Goal: Information Seeking & Learning: Find specific fact

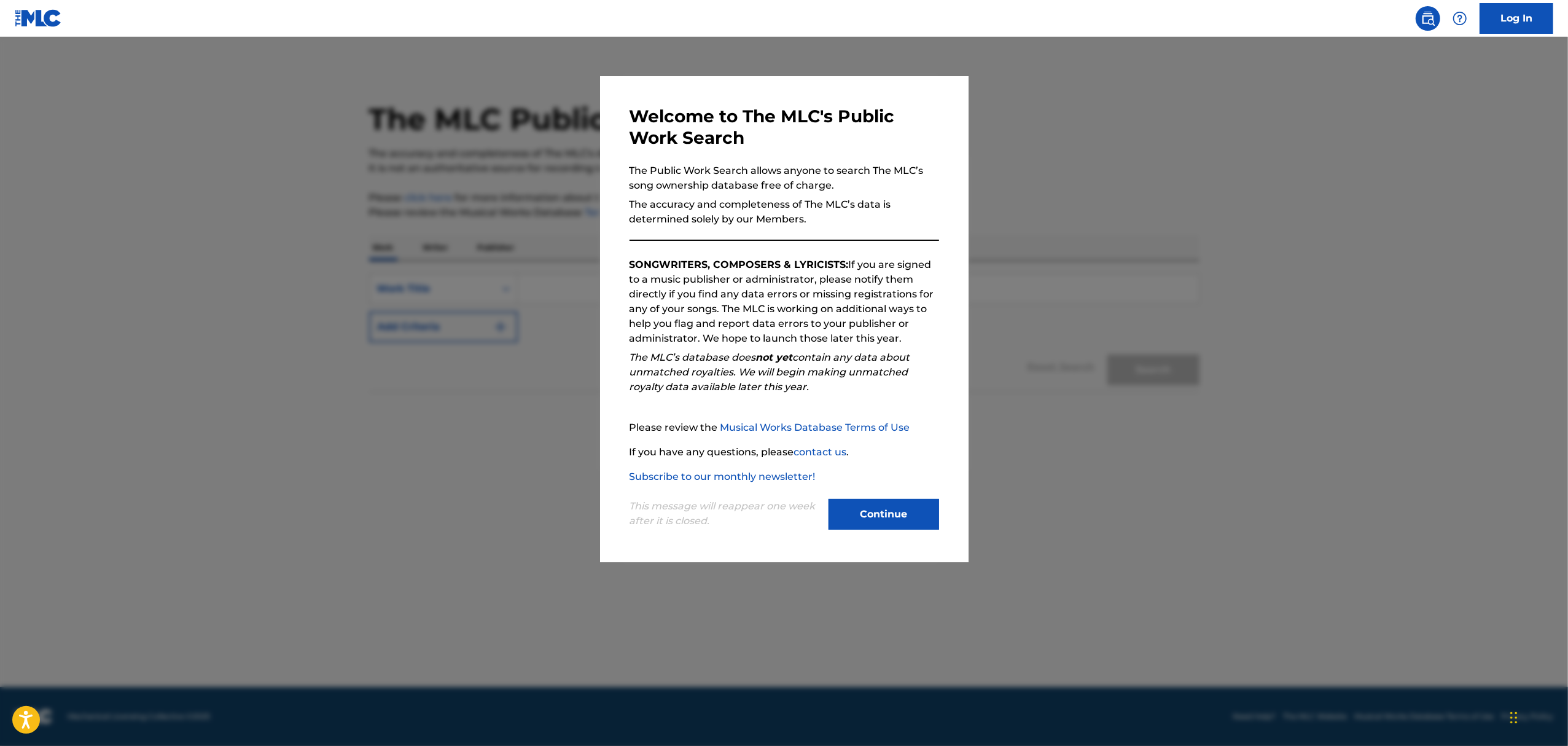
click at [889, 513] on button "Continue" at bounding box center [883, 514] width 111 height 31
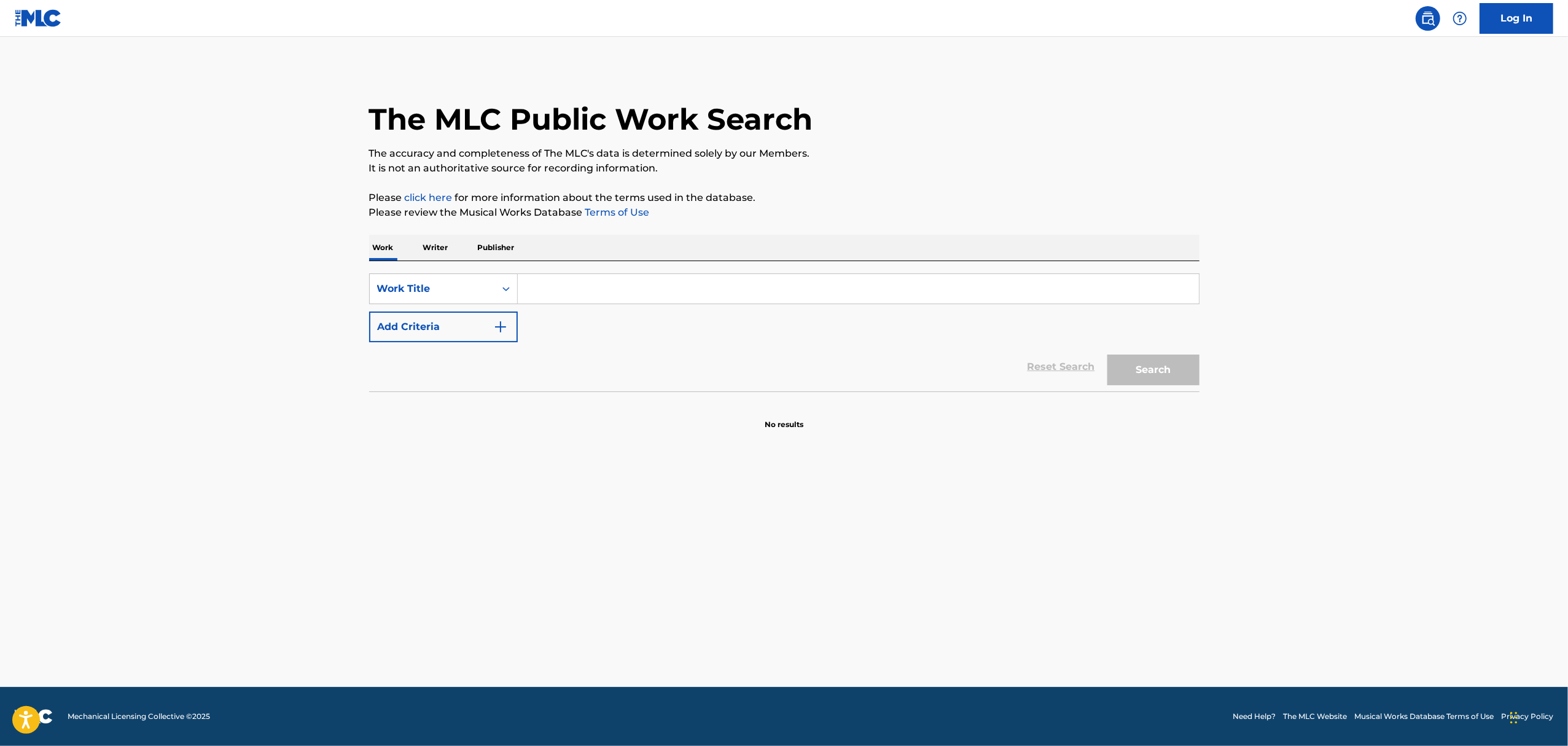
click at [598, 288] on input "Search Form" at bounding box center [858, 289] width 681 height 29
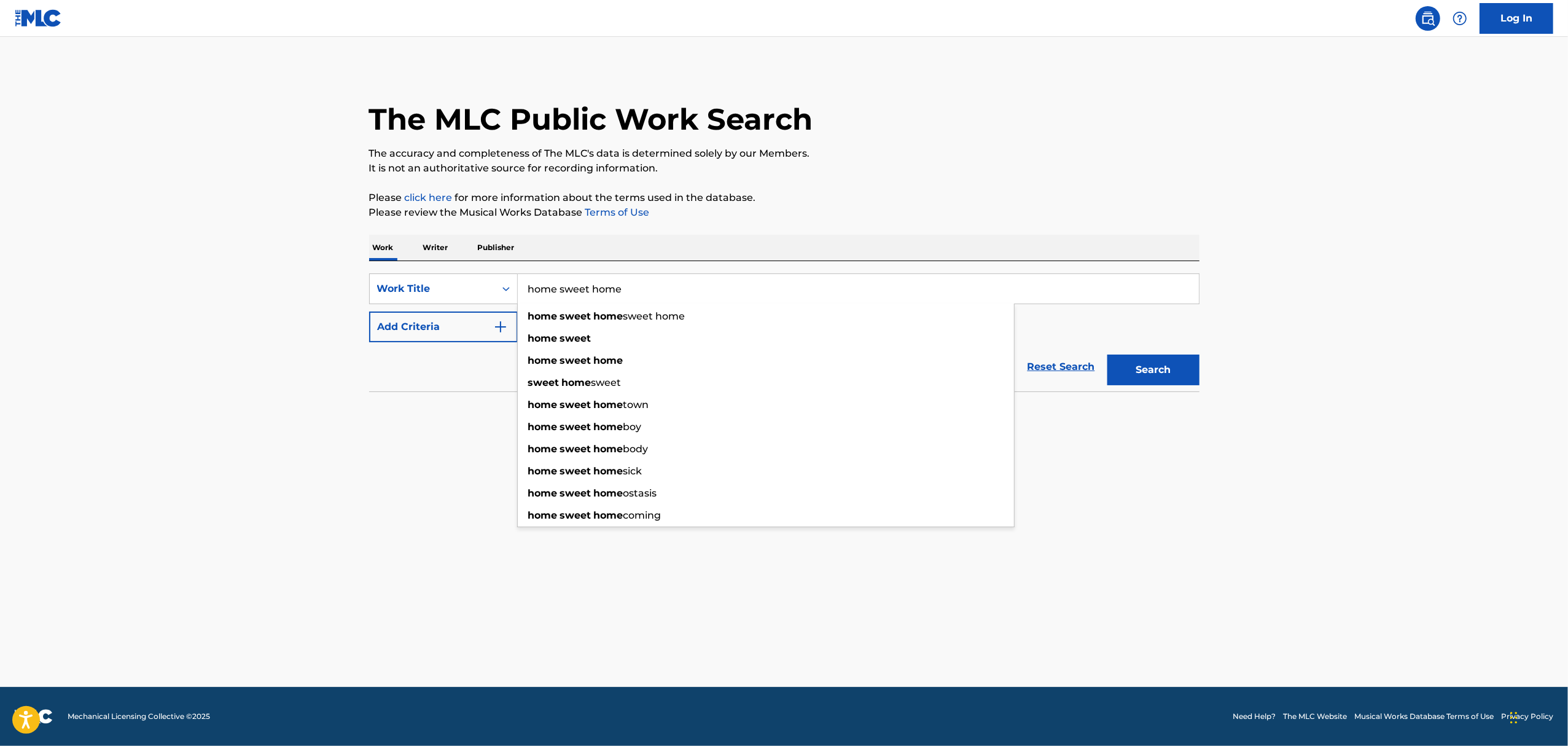
type input "home sweet home"
click at [1107, 354] on button "Search" at bounding box center [1154, 370] width 92 height 31
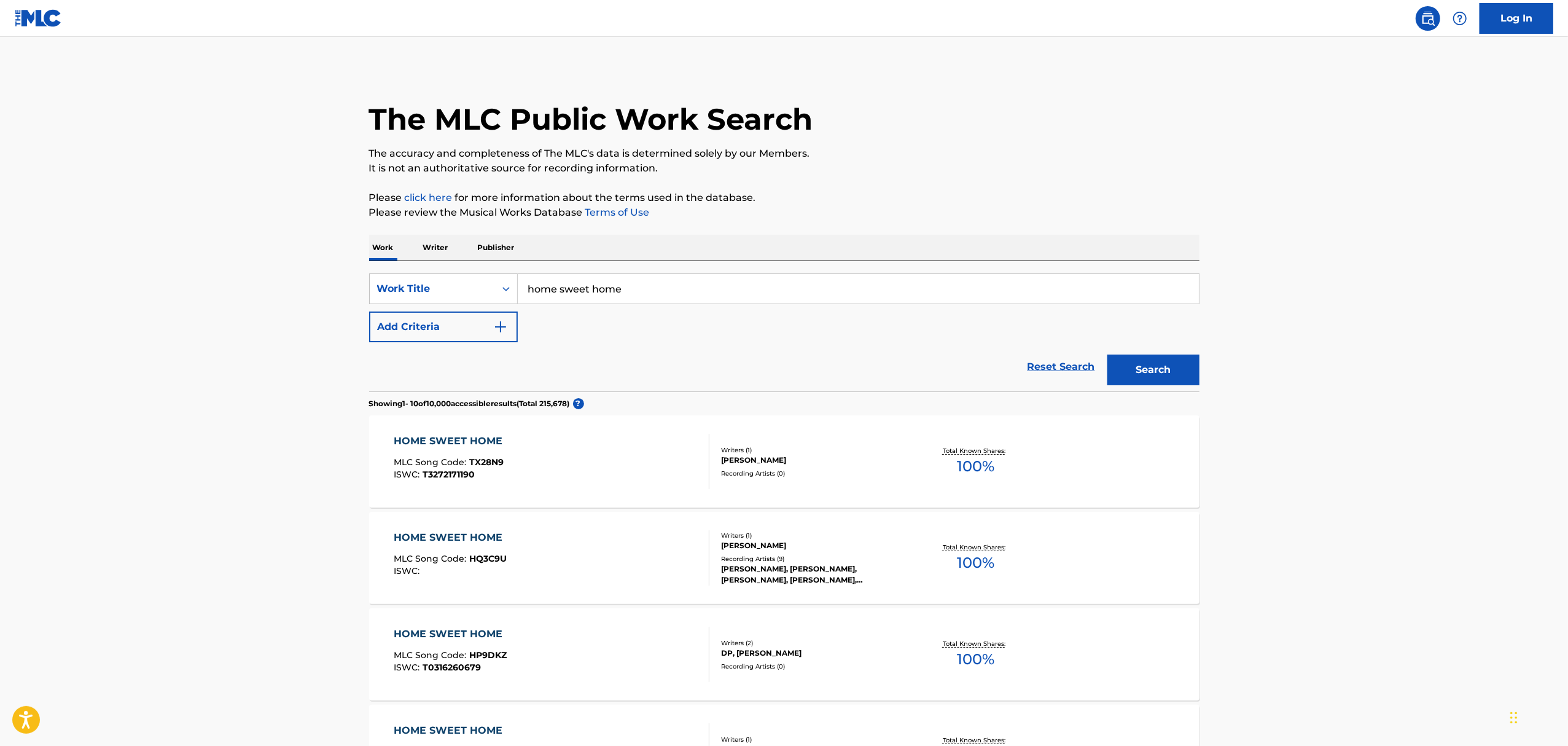
click at [502, 330] on img "Search Form" at bounding box center [500, 327] width 15 height 15
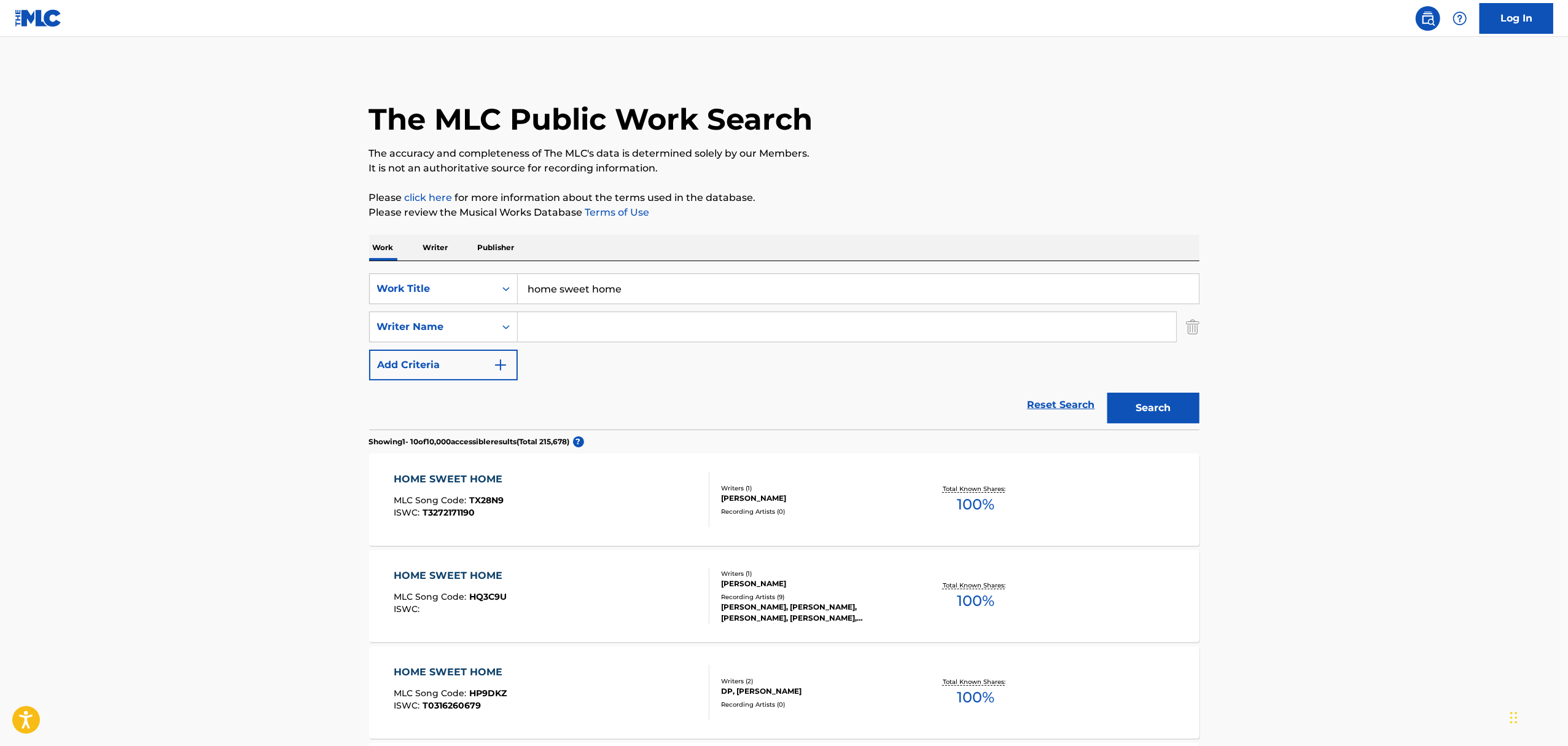
click at [575, 332] on input "Search Form" at bounding box center [847, 327] width 658 height 29
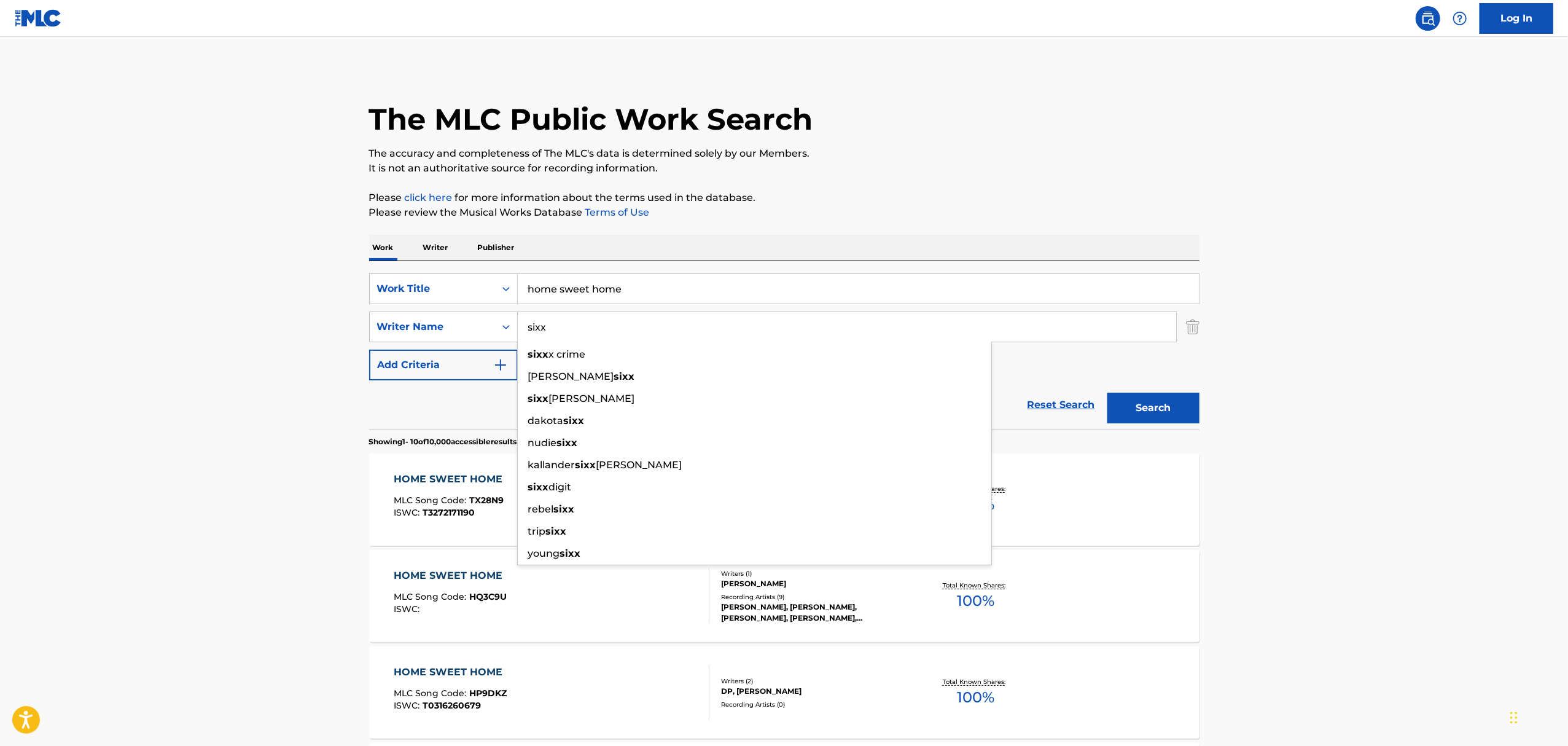
type input "sixx"
click at [1107, 393] on button "Search" at bounding box center [1154, 408] width 92 height 31
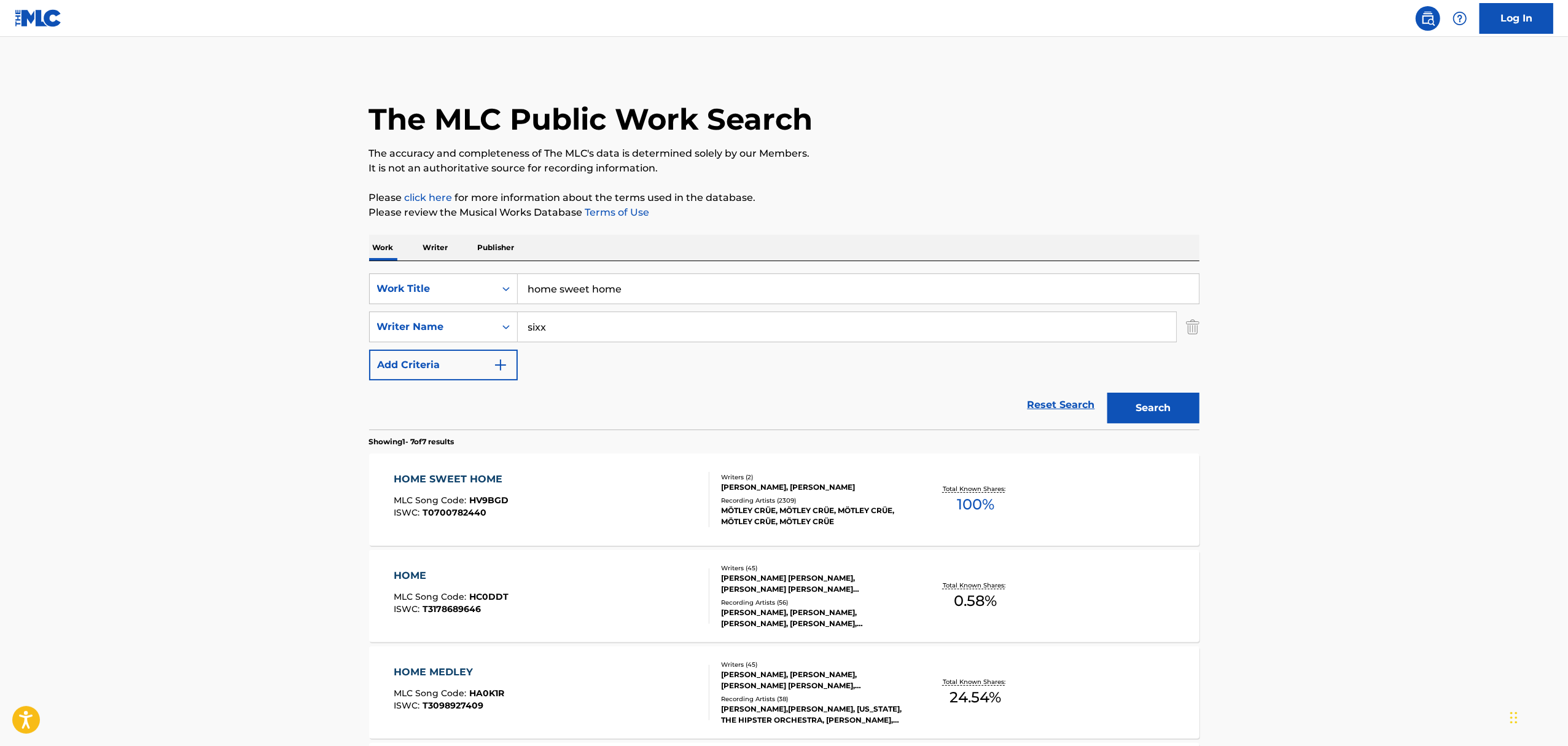
click at [435, 481] on div "HOME SWEET HOME" at bounding box center [451, 479] width 115 height 15
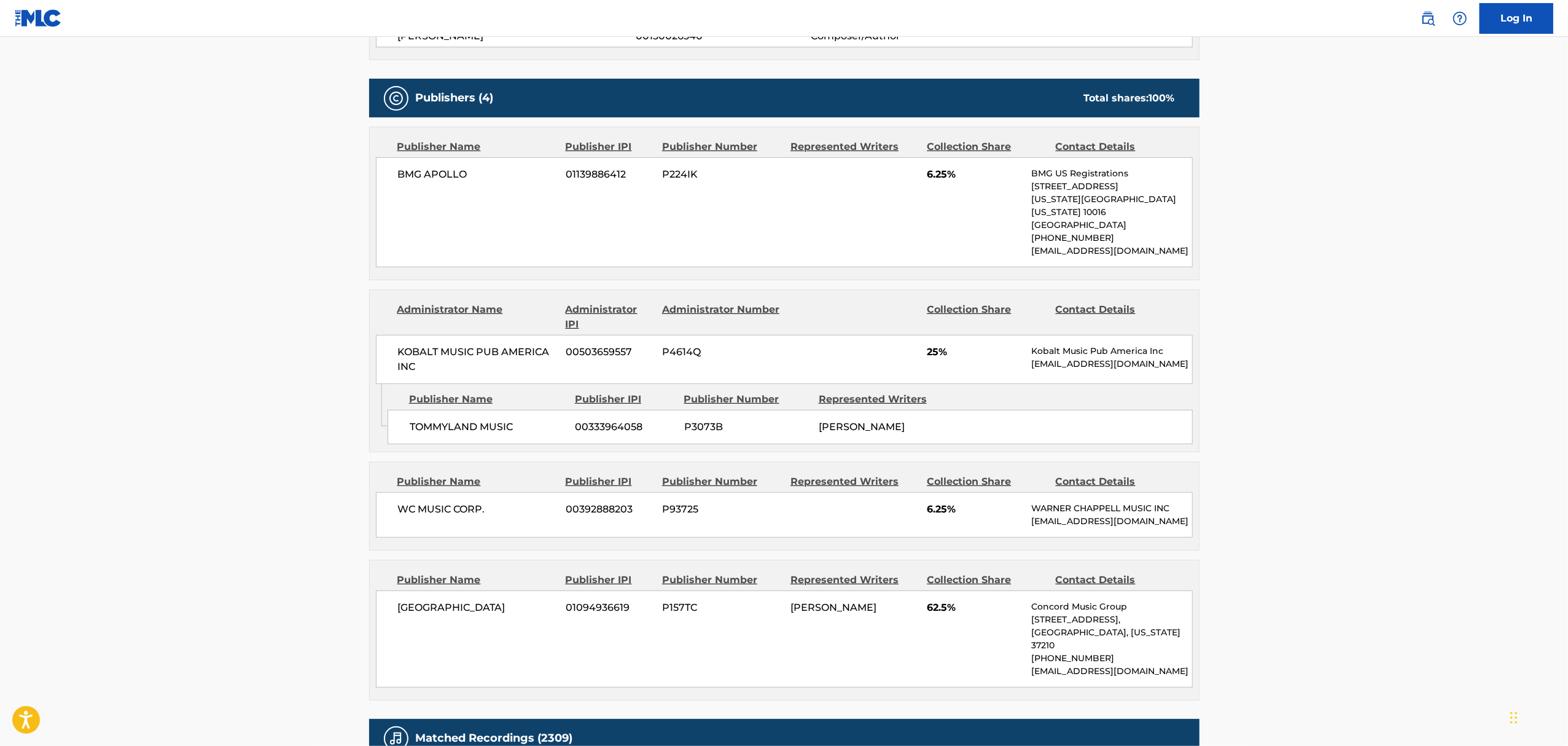
scroll to position [573, 0]
